Goal: Check status: Check status

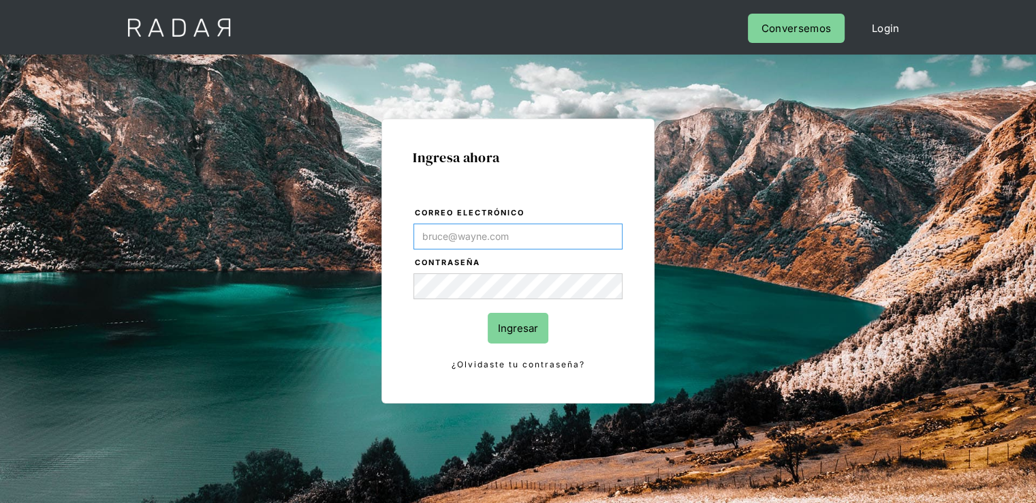
type input "[PERSON_NAME][EMAIL_ADDRESS][PERSON_NAME][DOMAIN_NAME]"
click at [501, 326] on input "Ingresar" at bounding box center [518, 328] width 61 height 31
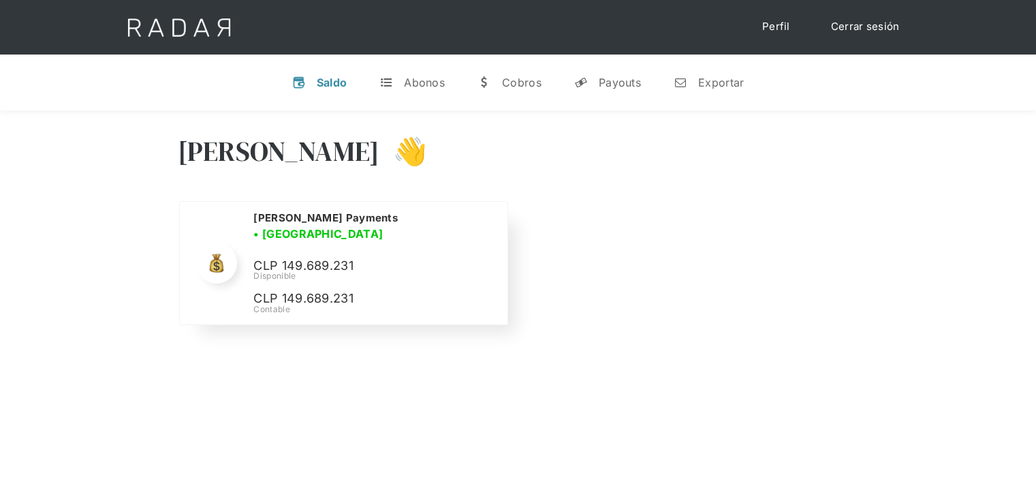
click at [311, 262] on p "CLP 149.689.231" at bounding box center [355, 266] width 204 height 20
copy p "149.689.231"
click at [863, 29] on link "Cerrar sesión" at bounding box center [866, 27] width 96 height 27
